Goal: Task Accomplishment & Management: Manage account settings

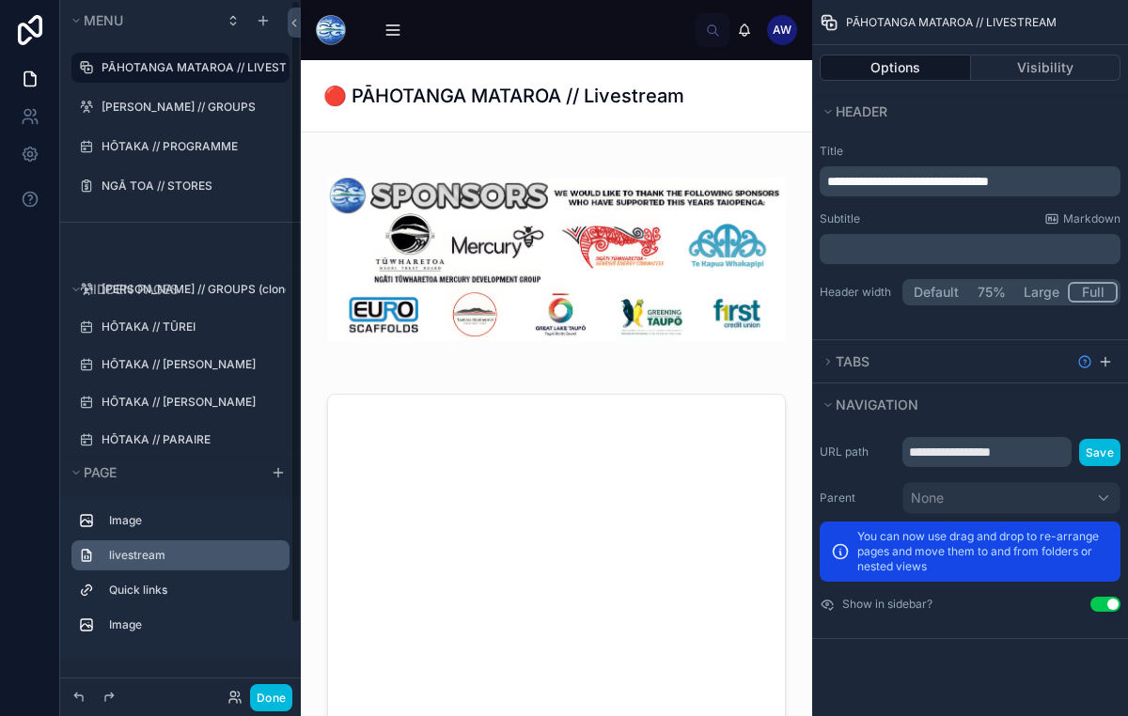
scroll to position [78, 0]
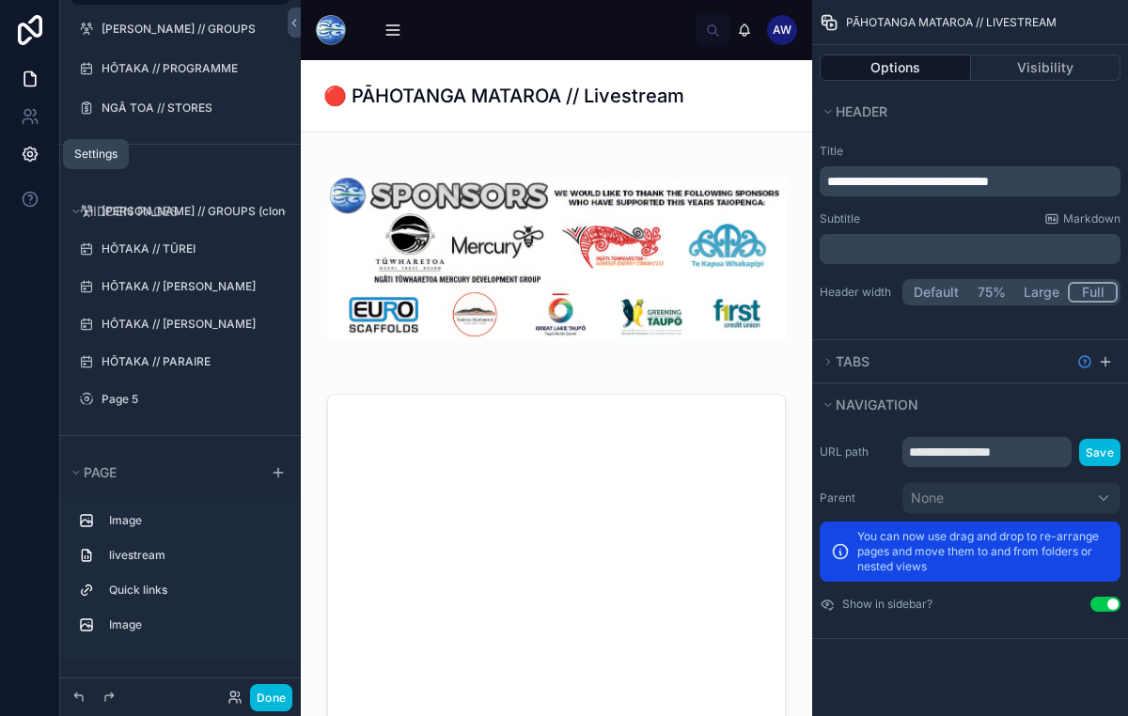
click at [34, 152] on icon at bounding box center [30, 155] width 14 height 14
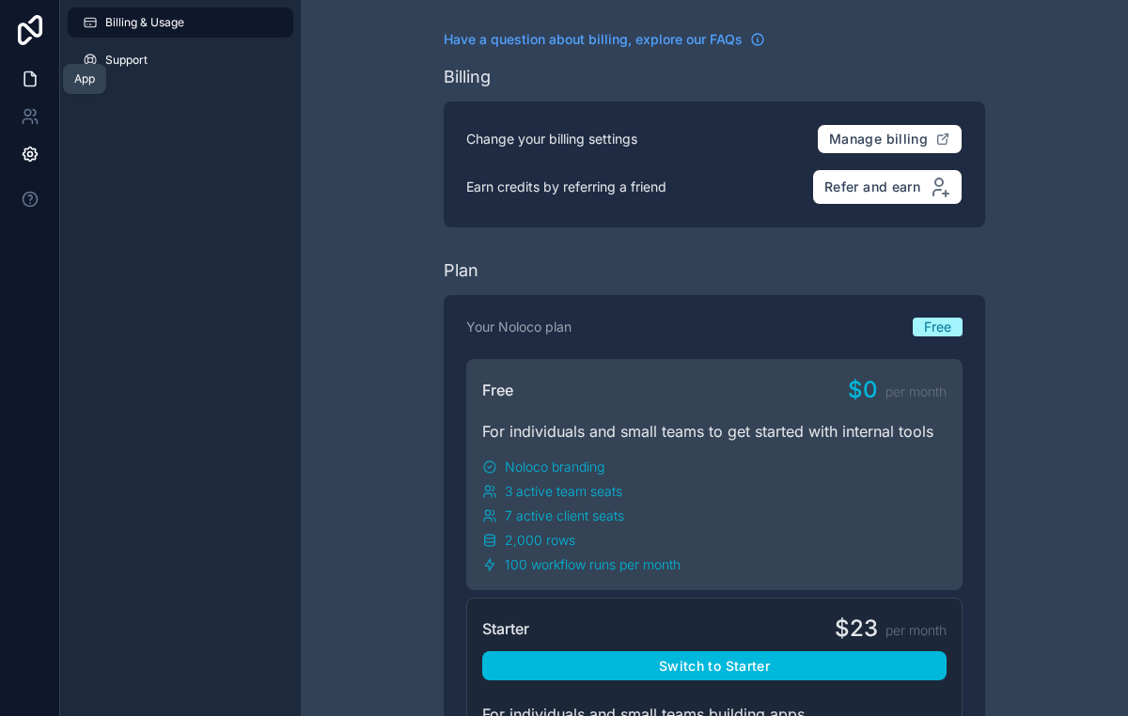
click at [26, 88] on link at bounding box center [29, 79] width 59 height 38
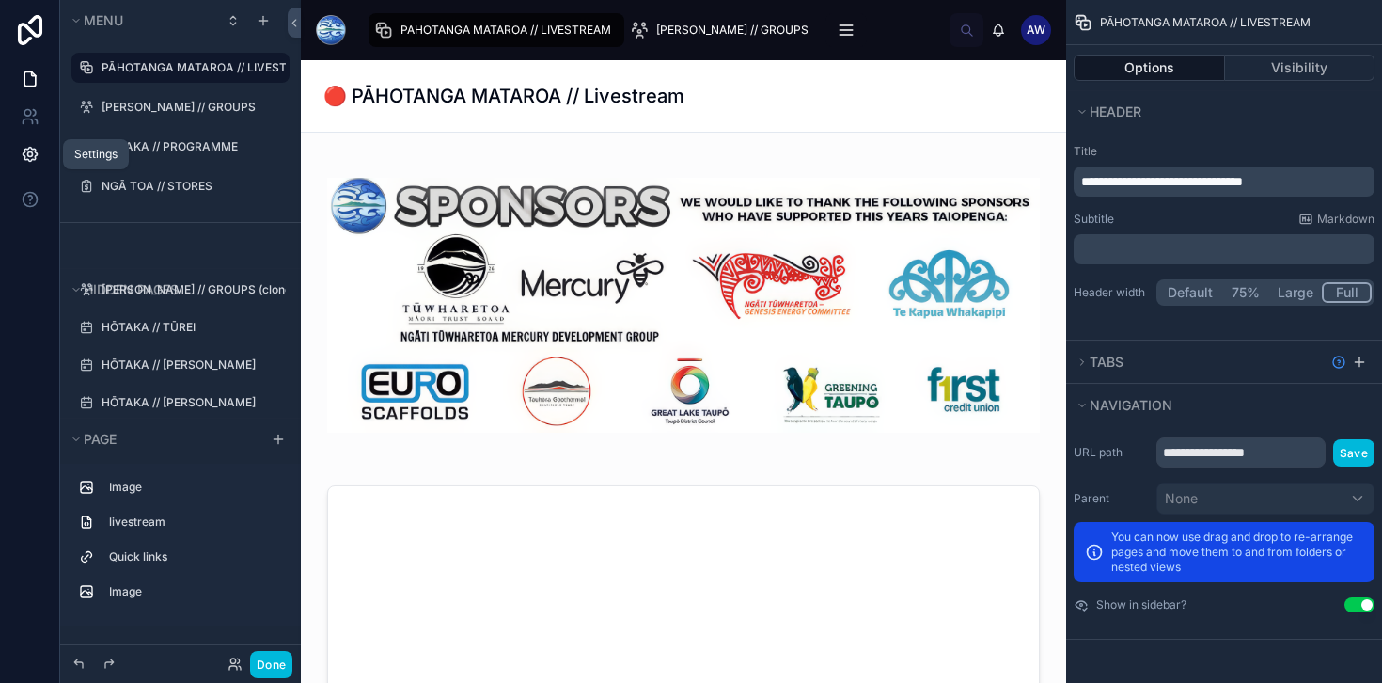
click at [31, 151] on icon at bounding box center [30, 154] width 19 height 19
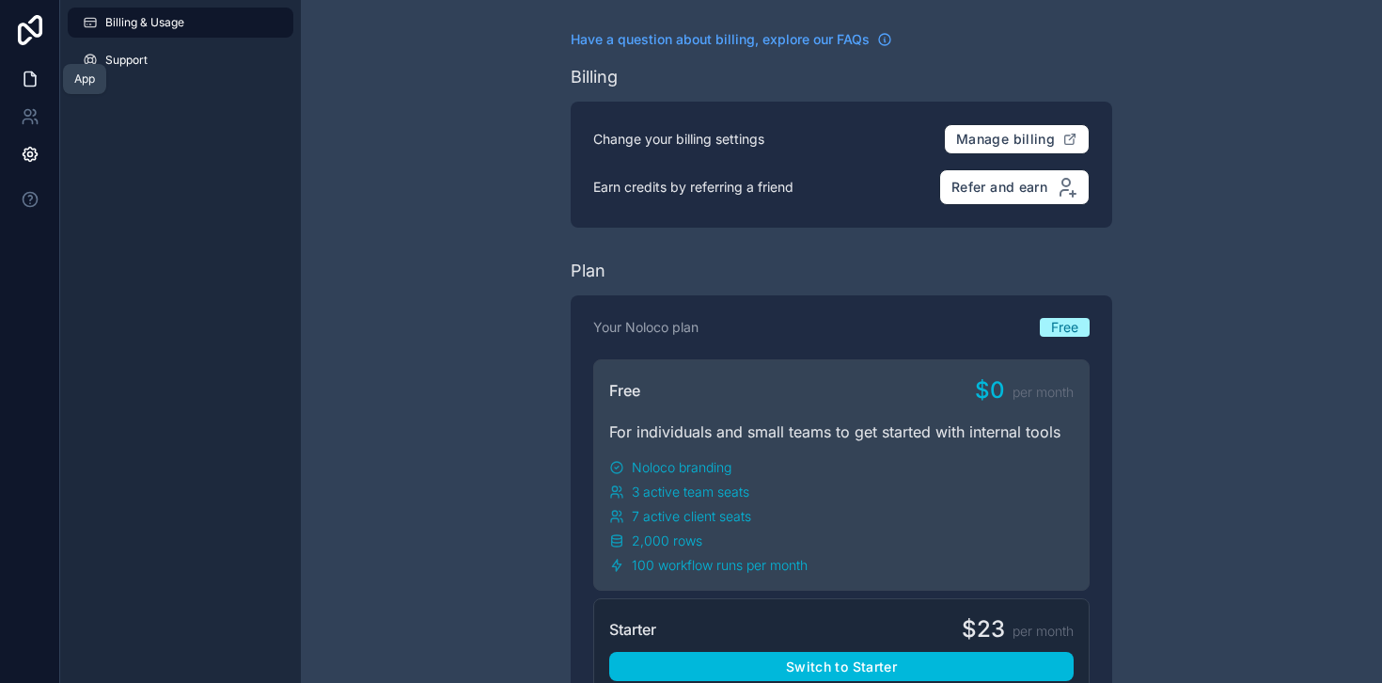
click at [34, 86] on icon at bounding box center [30, 79] width 19 height 19
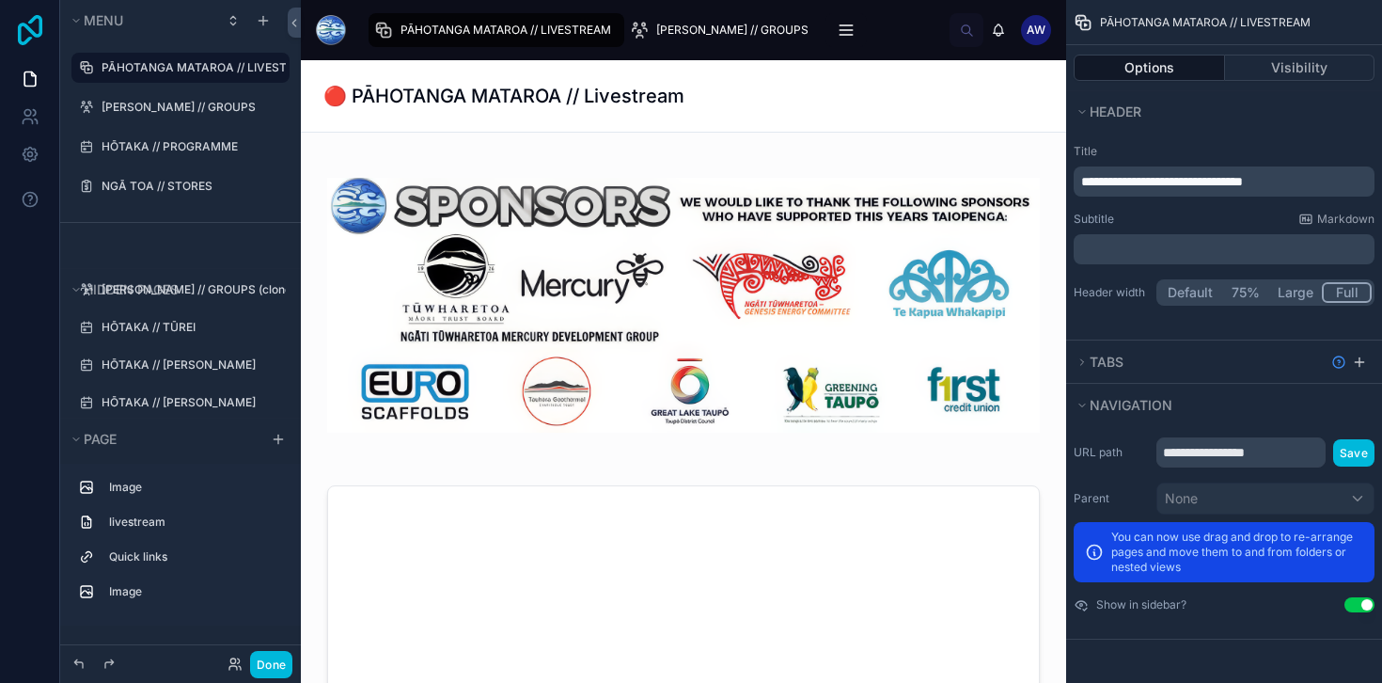
click at [24, 23] on icon at bounding box center [30, 30] width 24 height 30
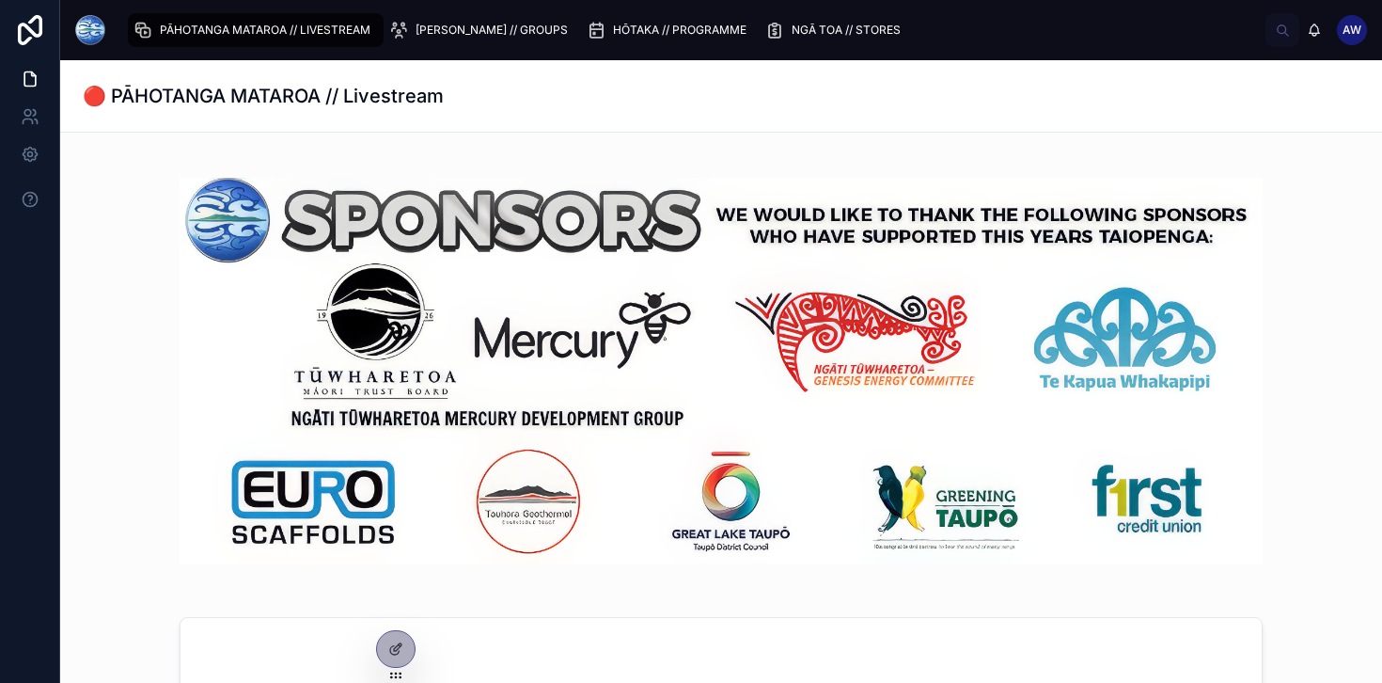
click at [453, 26] on span "[PERSON_NAME] // GROUPS" at bounding box center [492, 30] width 152 height 15
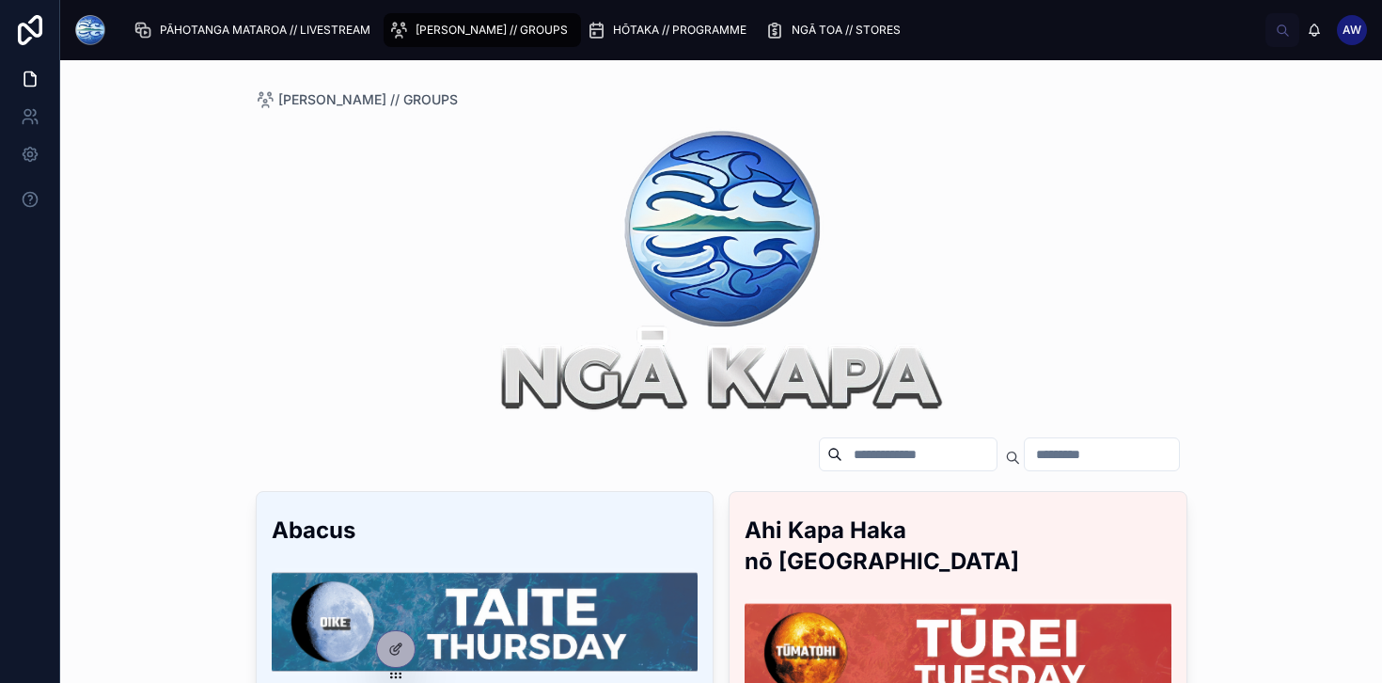
click at [613, 31] on span "HŌTAKA // PROGRAMME" at bounding box center [679, 30] width 133 height 15
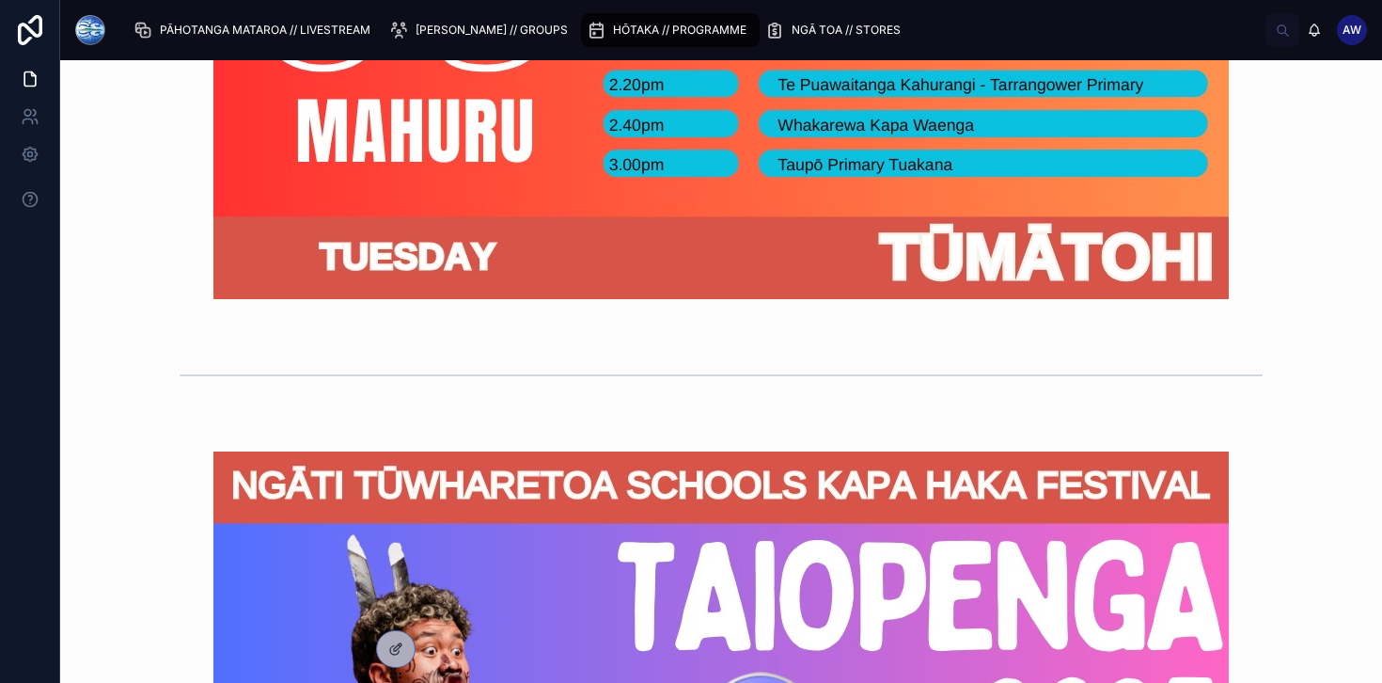
scroll to position [353, 0]
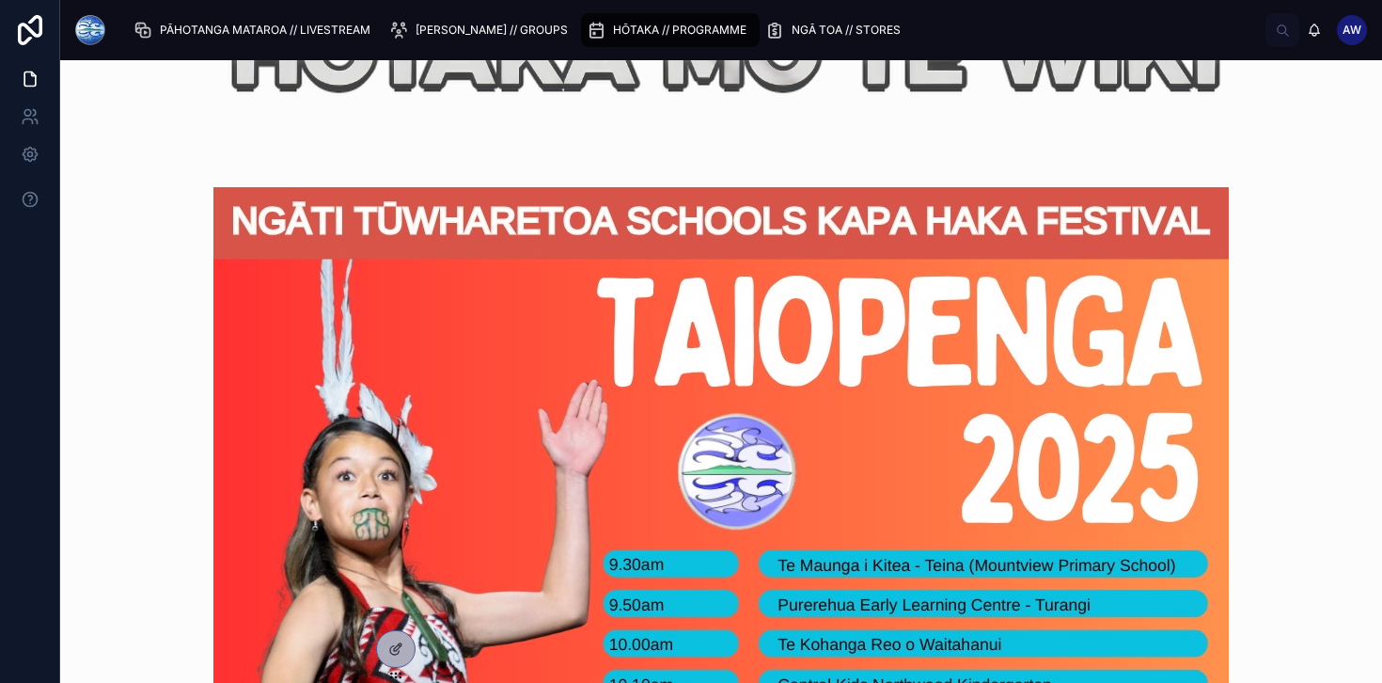
click at [792, 26] on span "NGĀ TOA // STORES" at bounding box center [846, 30] width 109 height 15
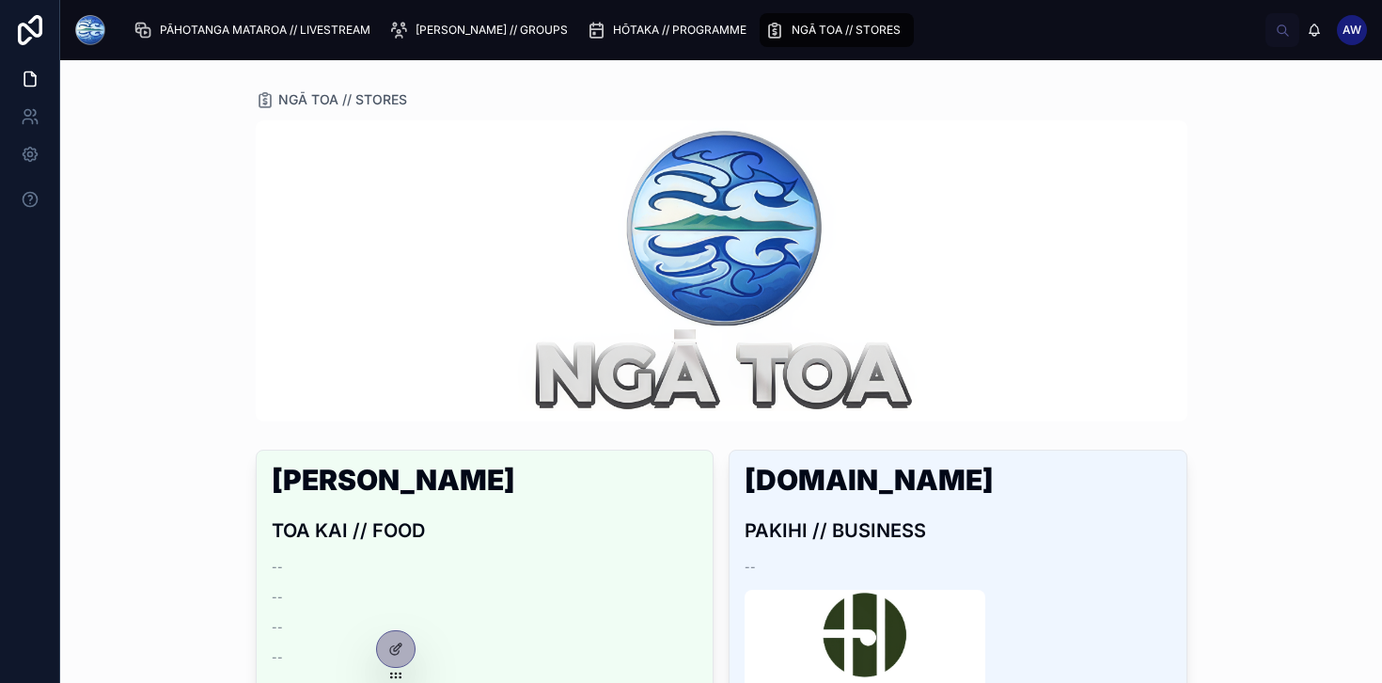
click at [651, 21] on div "HŌTAKA // PROGRAMME" at bounding box center [670, 30] width 167 height 30
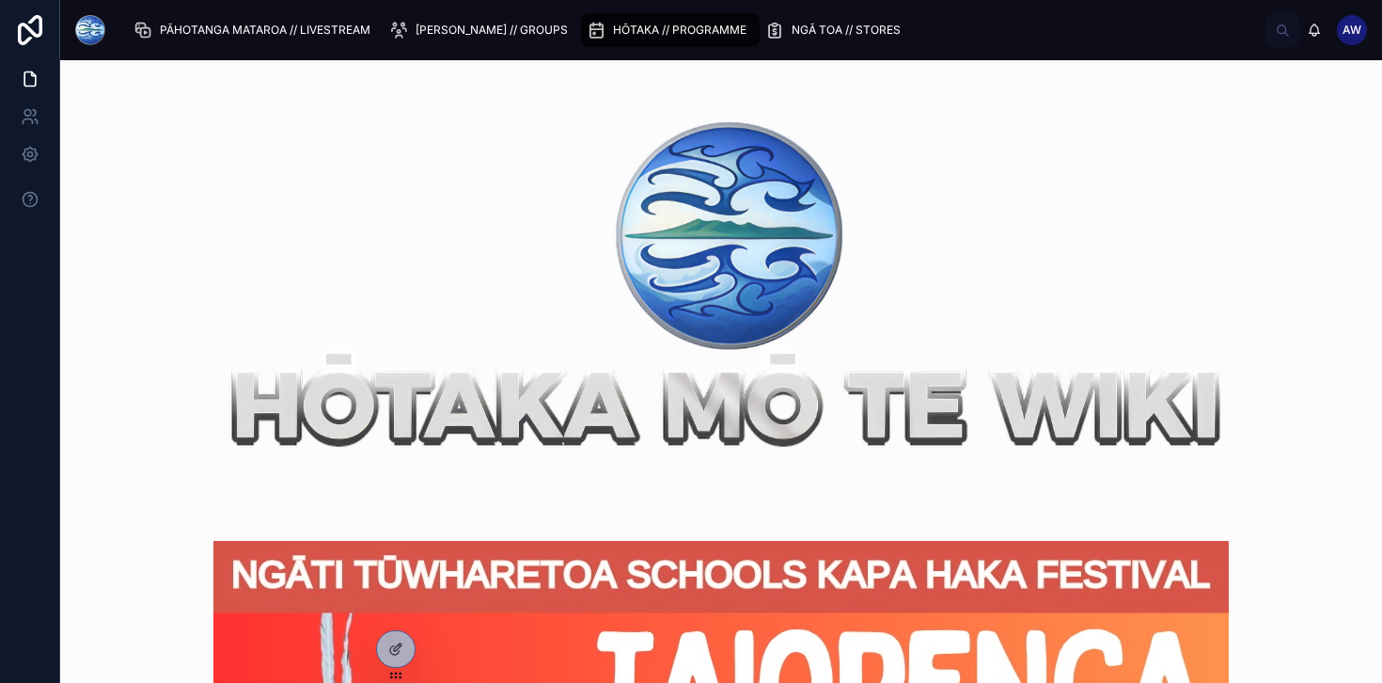
click at [792, 18] on div "NGĀ TOA // STORES" at bounding box center [836, 30] width 143 height 30
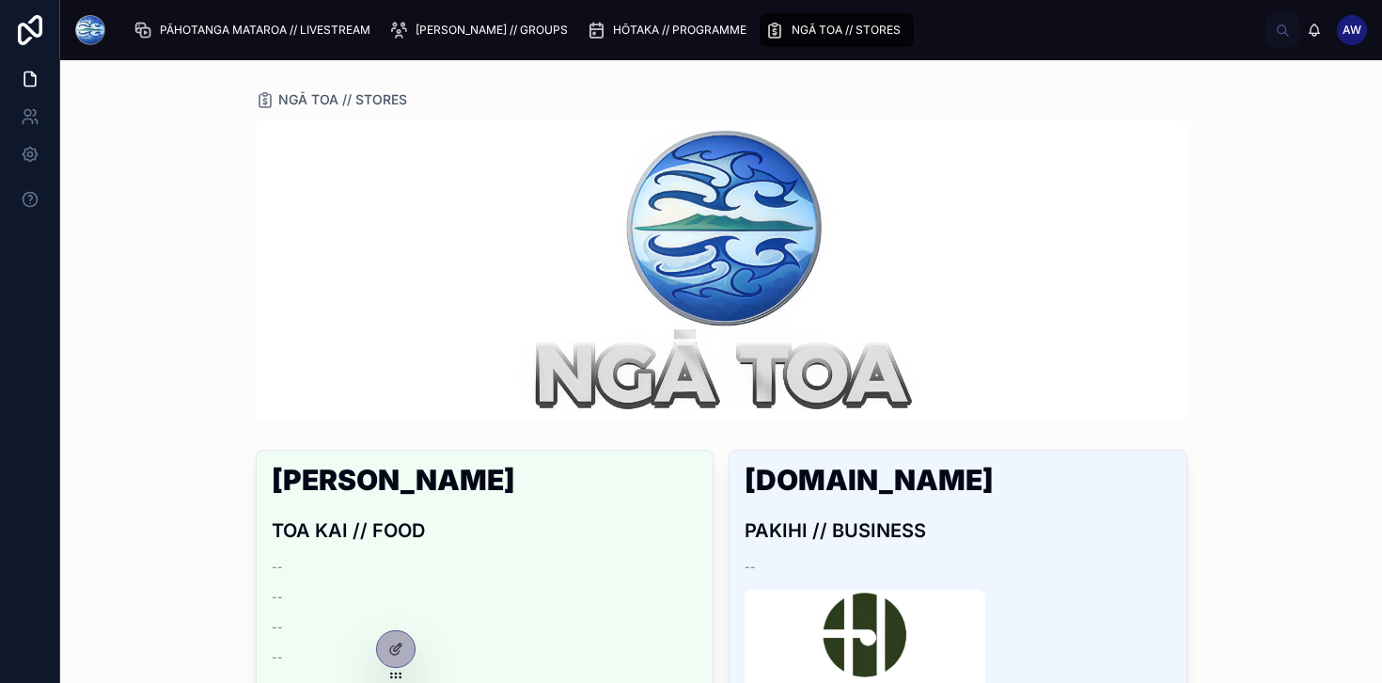
click at [237, 22] on div "PĀHOTANGA MATAROA // LIVESTREAM" at bounding box center [255, 30] width 244 height 30
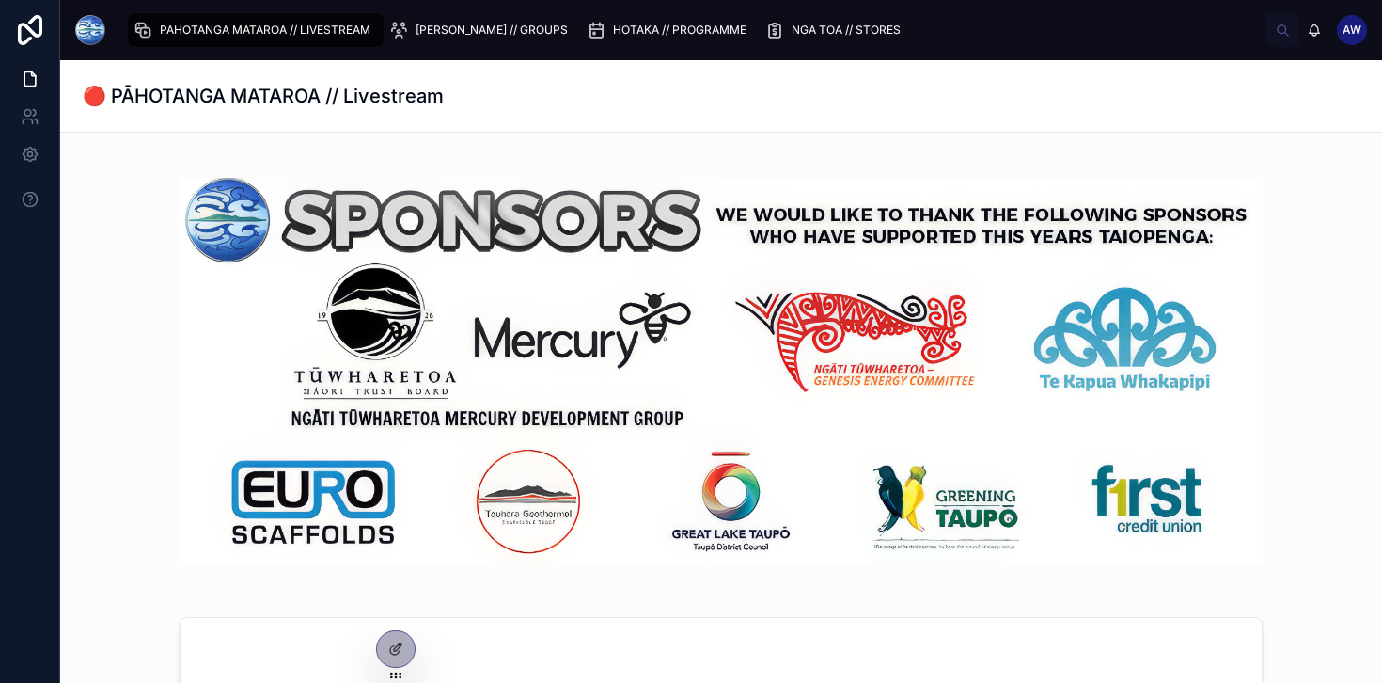
click at [92, 31] on img at bounding box center [90, 30] width 30 height 30
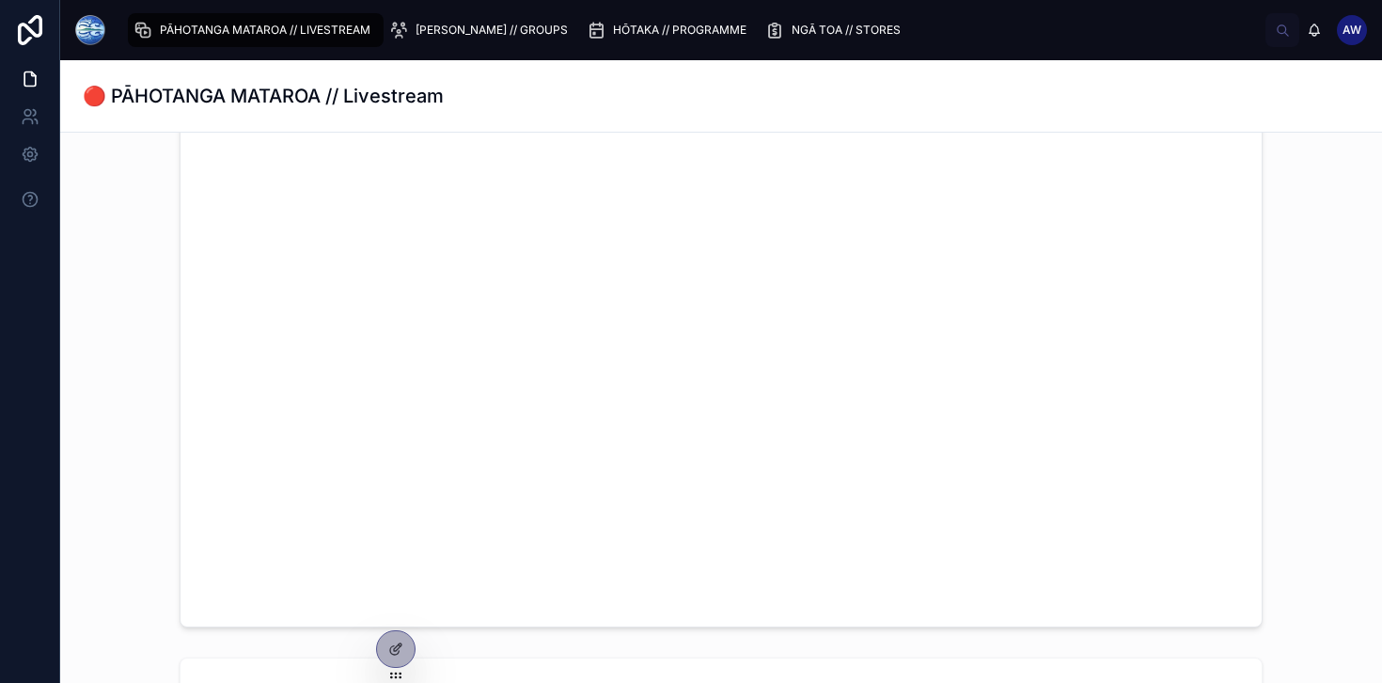
scroll to position [681, 0]
click at [17, 157] on link at bounding box center [29, 154] width 59 height 38
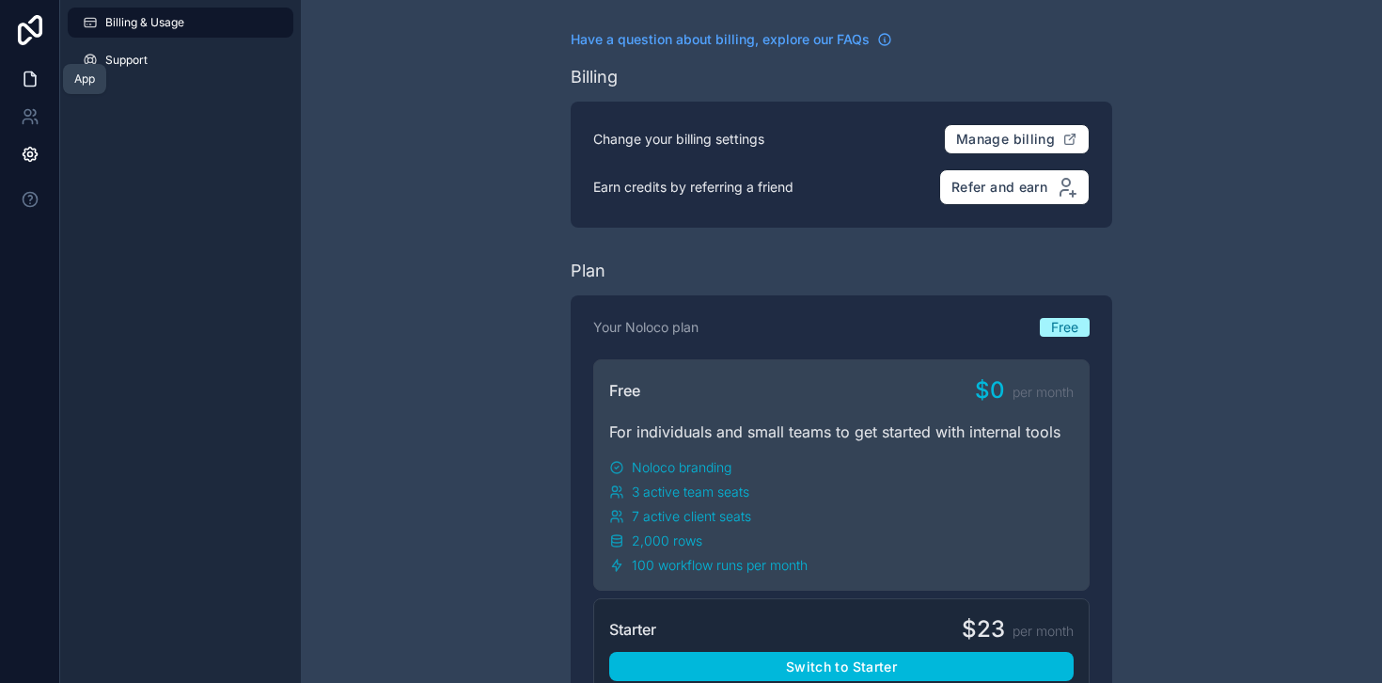
click at [17, 93] on link at bounding box center [29, 79] width 59 height 38
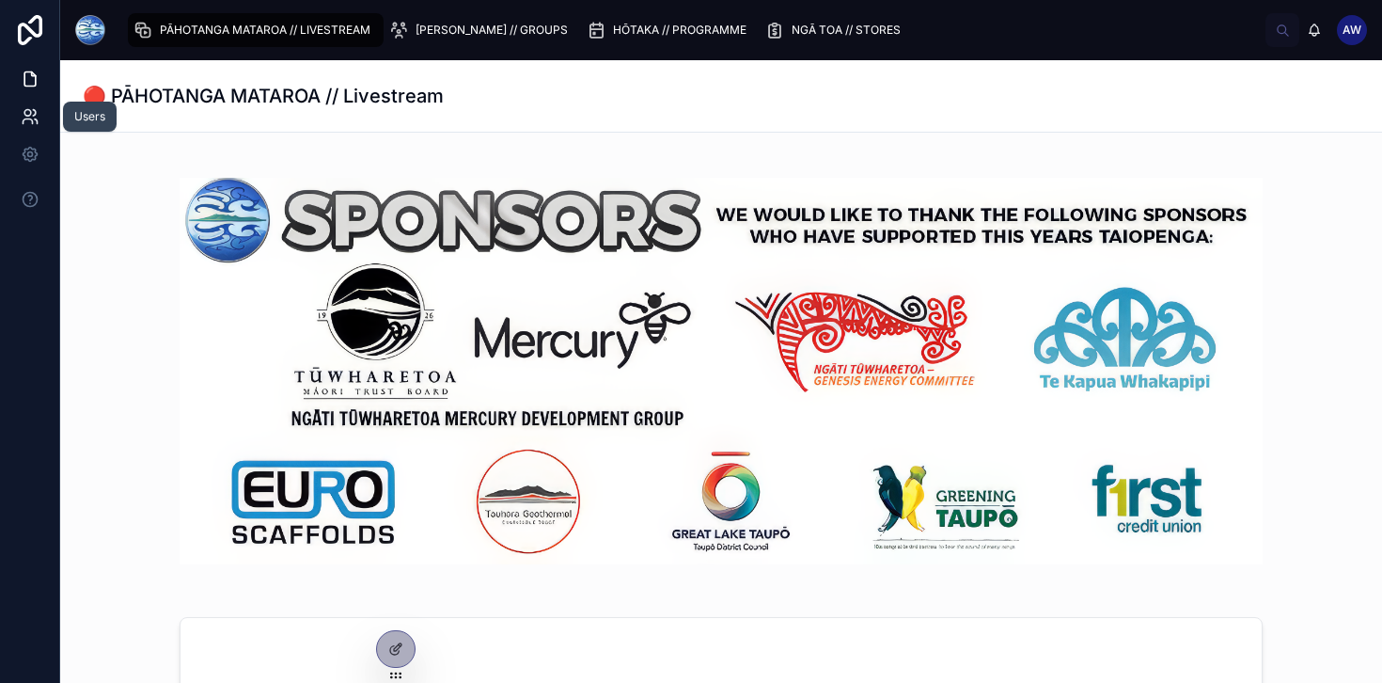
click at [35, 119] on icon at bounding box center [36, 121] width 3 height 5
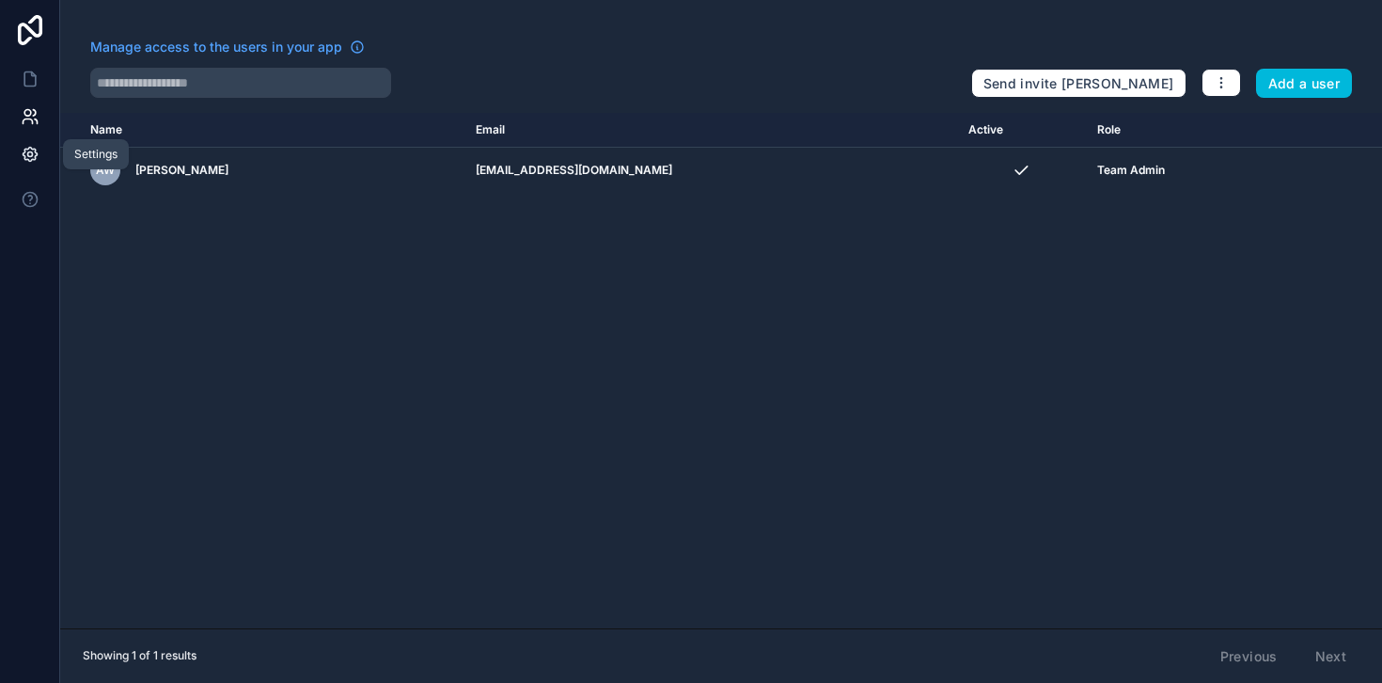
click at [26, 160] on icon at bounding box center [30, 154] width 19 height 19
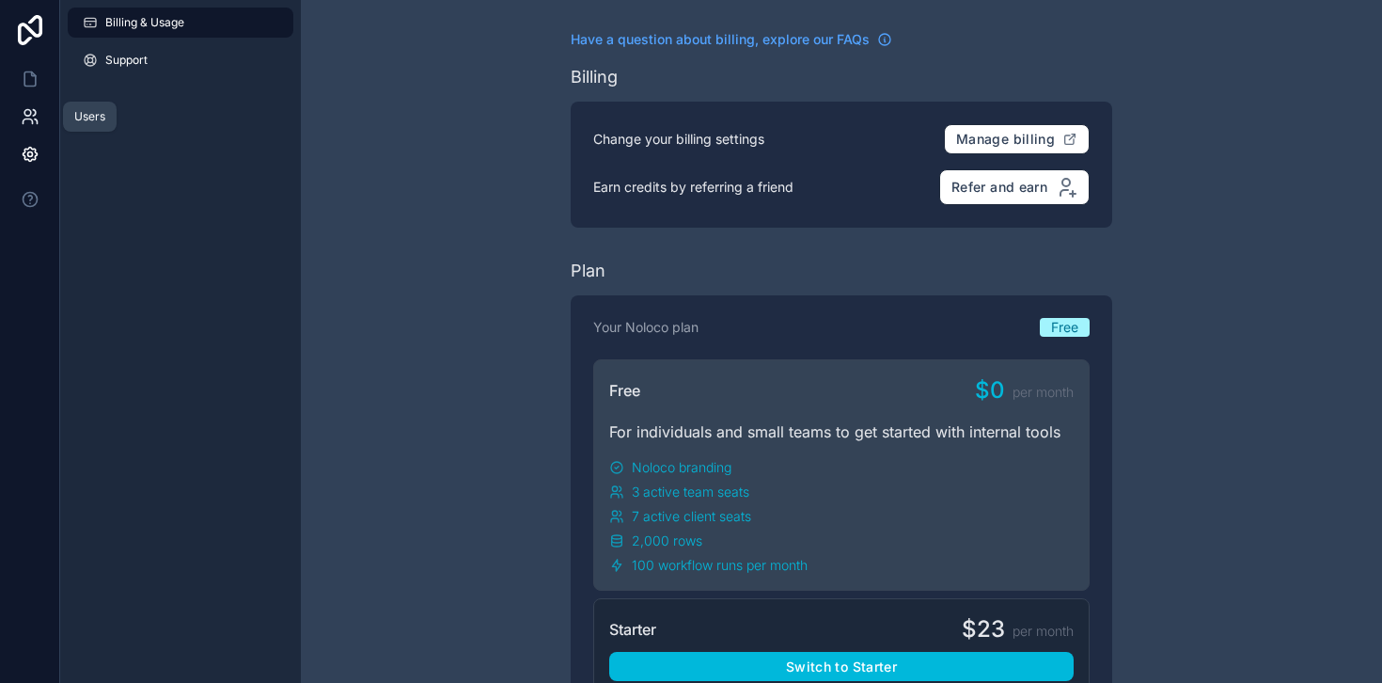
click at [32, 111] on icon at bounding box center [30, 116] width 19 height 19
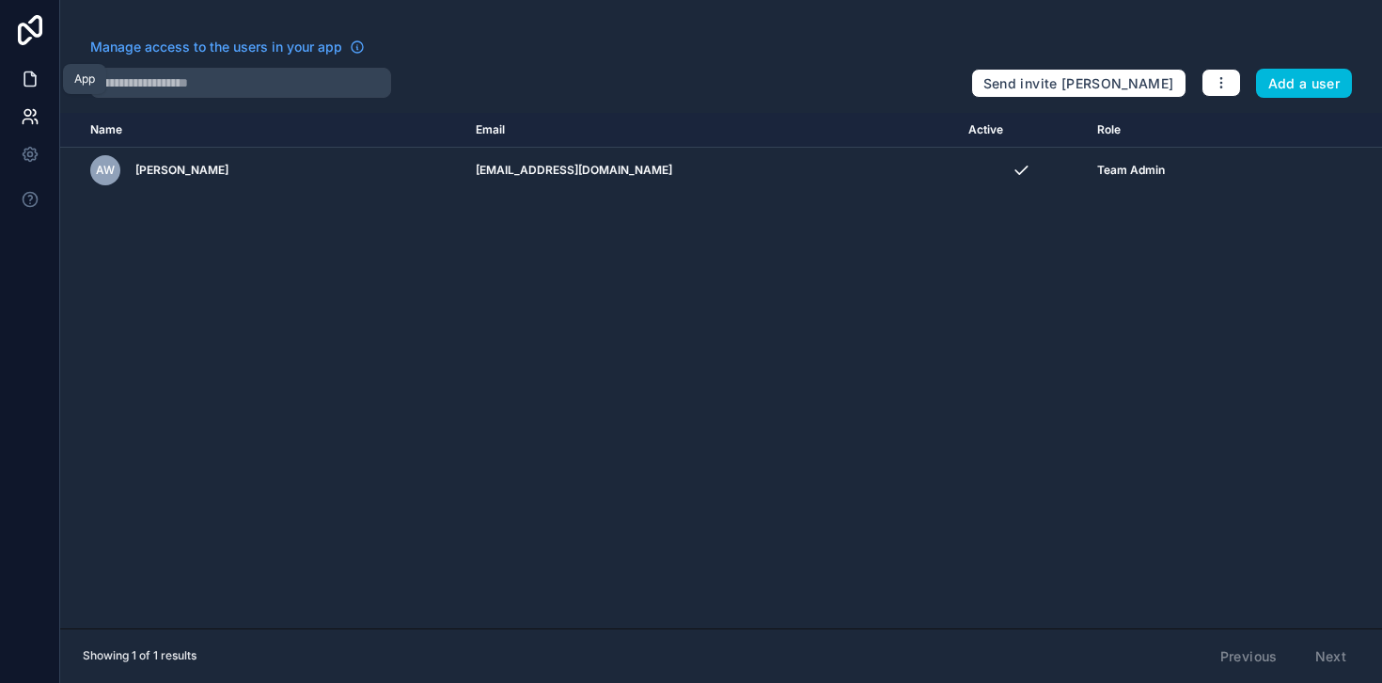
click at [31, 71] on icon at bounding box center [30, 79] width 19 height 19
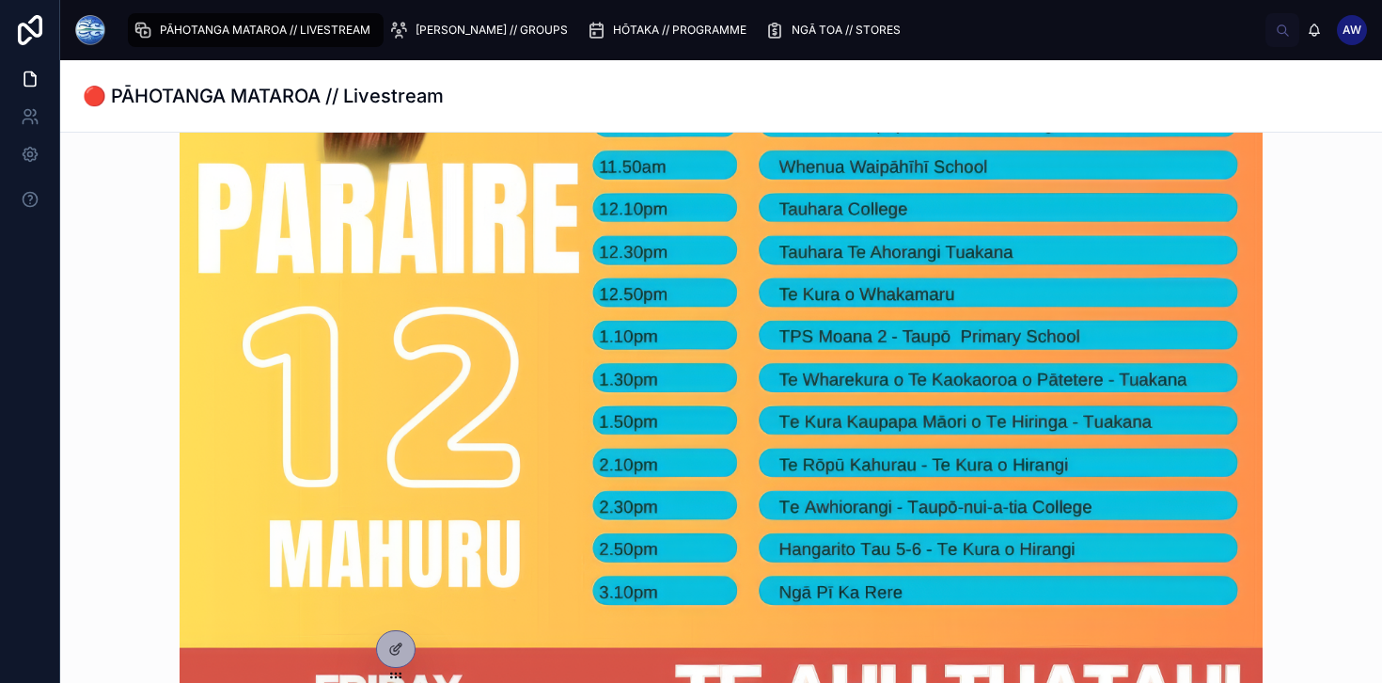
scroll to position [2309, 0]
